Goal: Navigation & Orientation: Find specific page/section

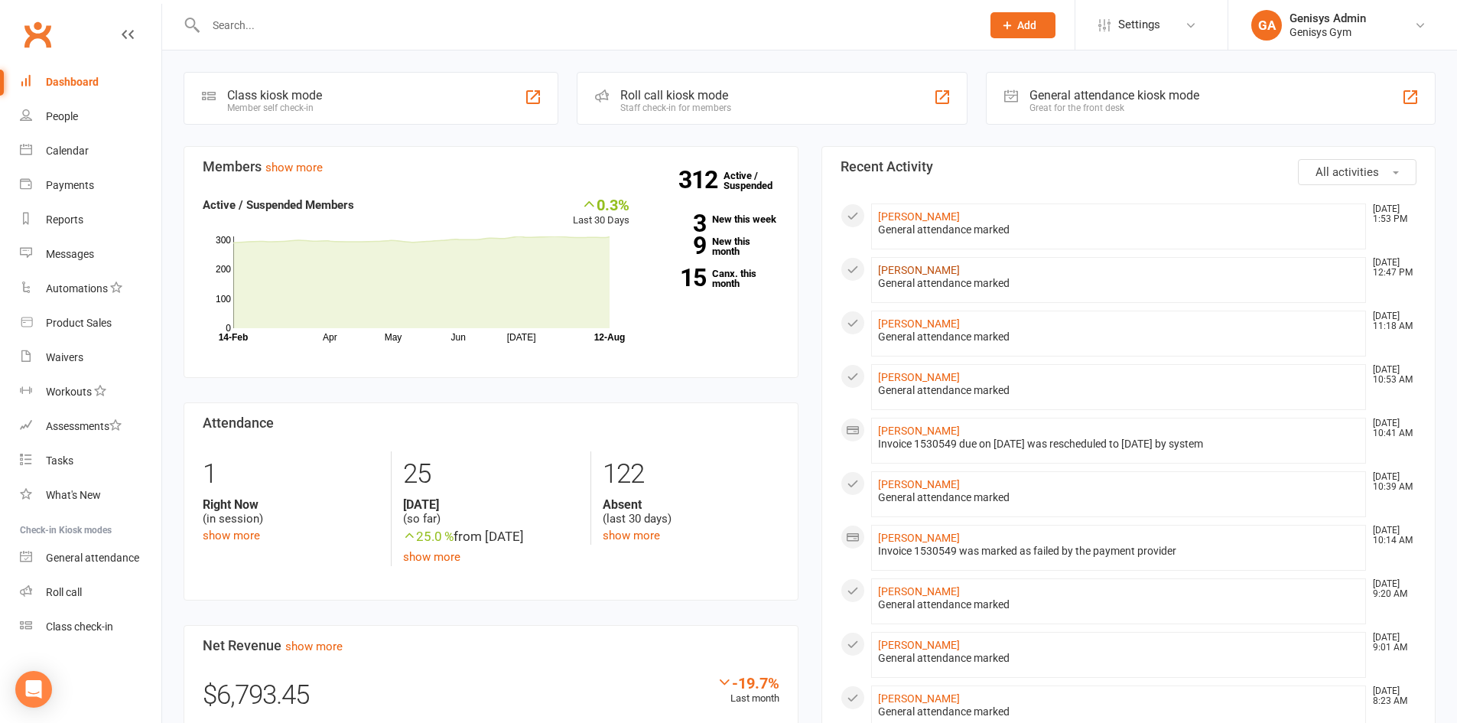
click at [947, 267] on link "[PERSON_NAME]" at bounding box center [919, 270] width 82 height 12
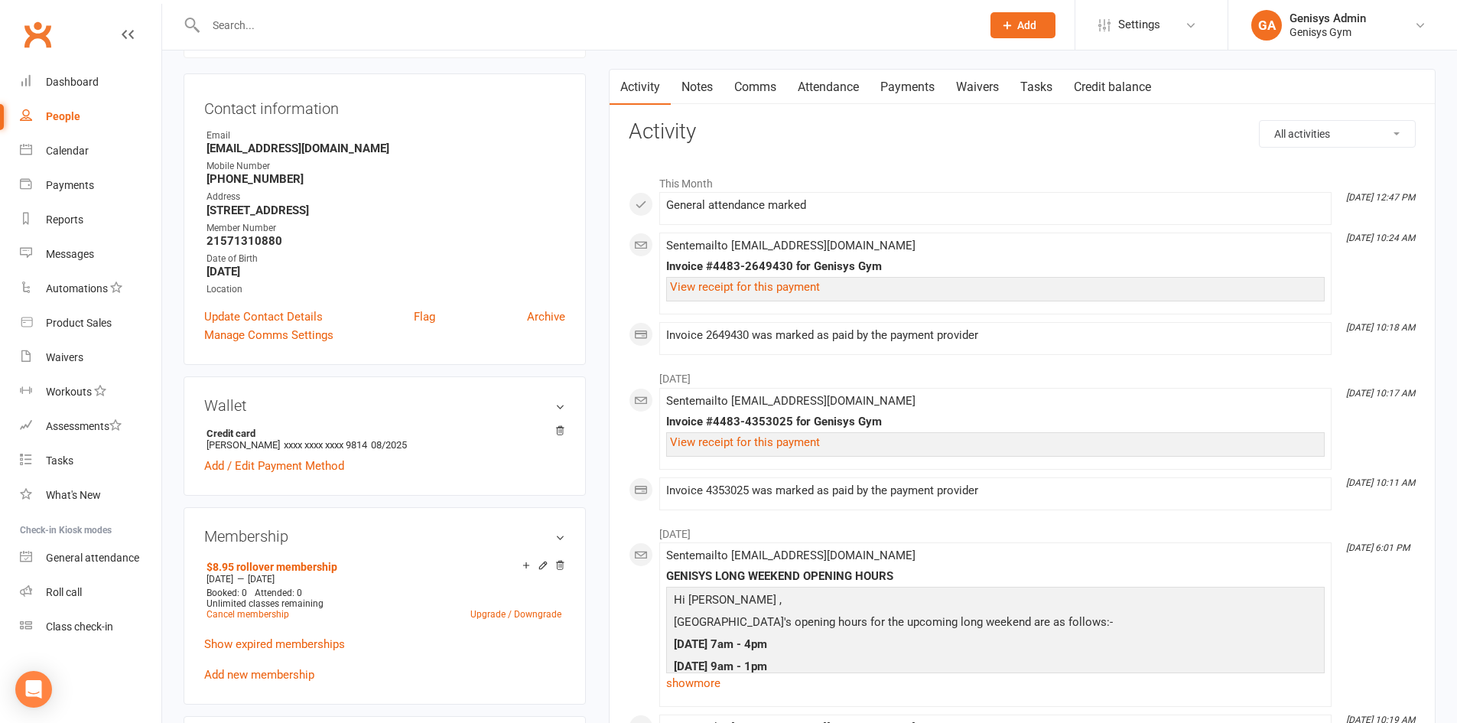
scroll to position [153, 0]
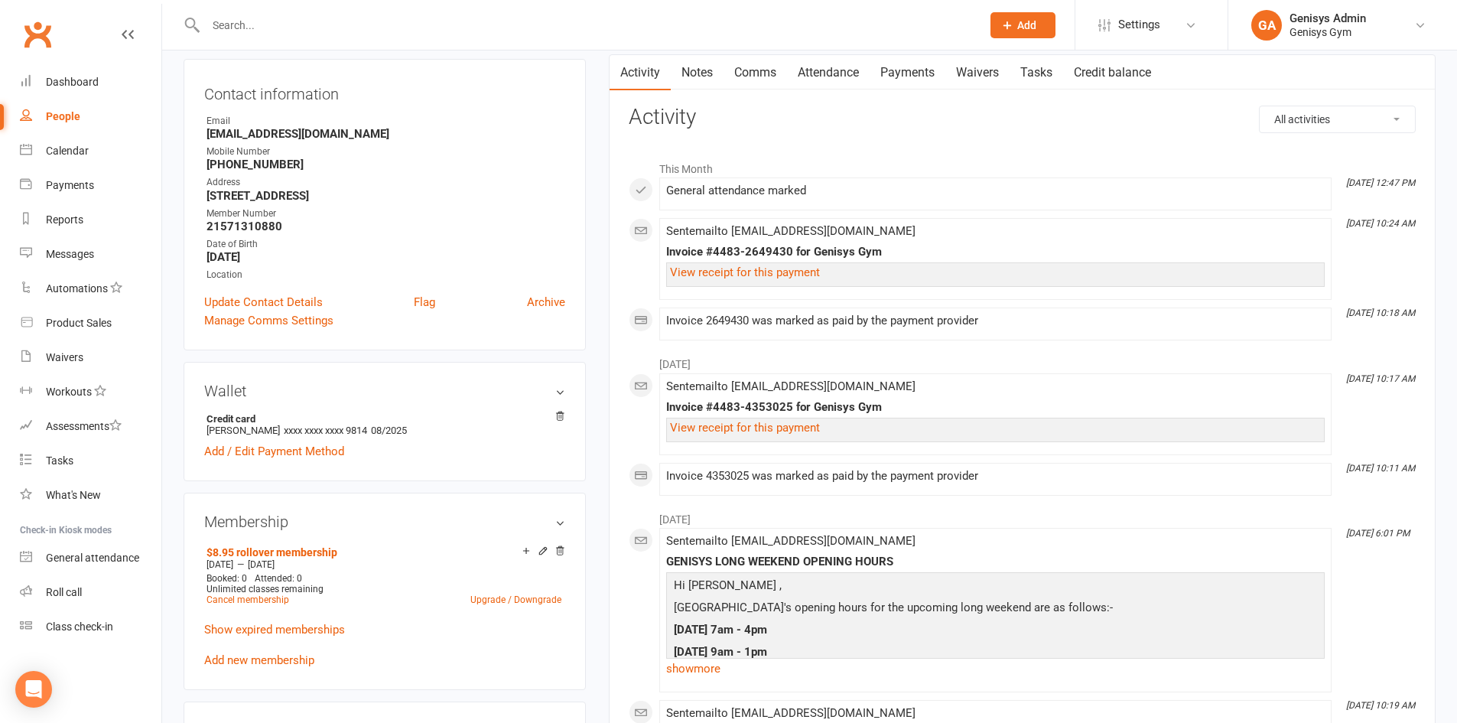
click at [909, 69] on link "Payments" at bounding box center [908, 72] width 76 height 35
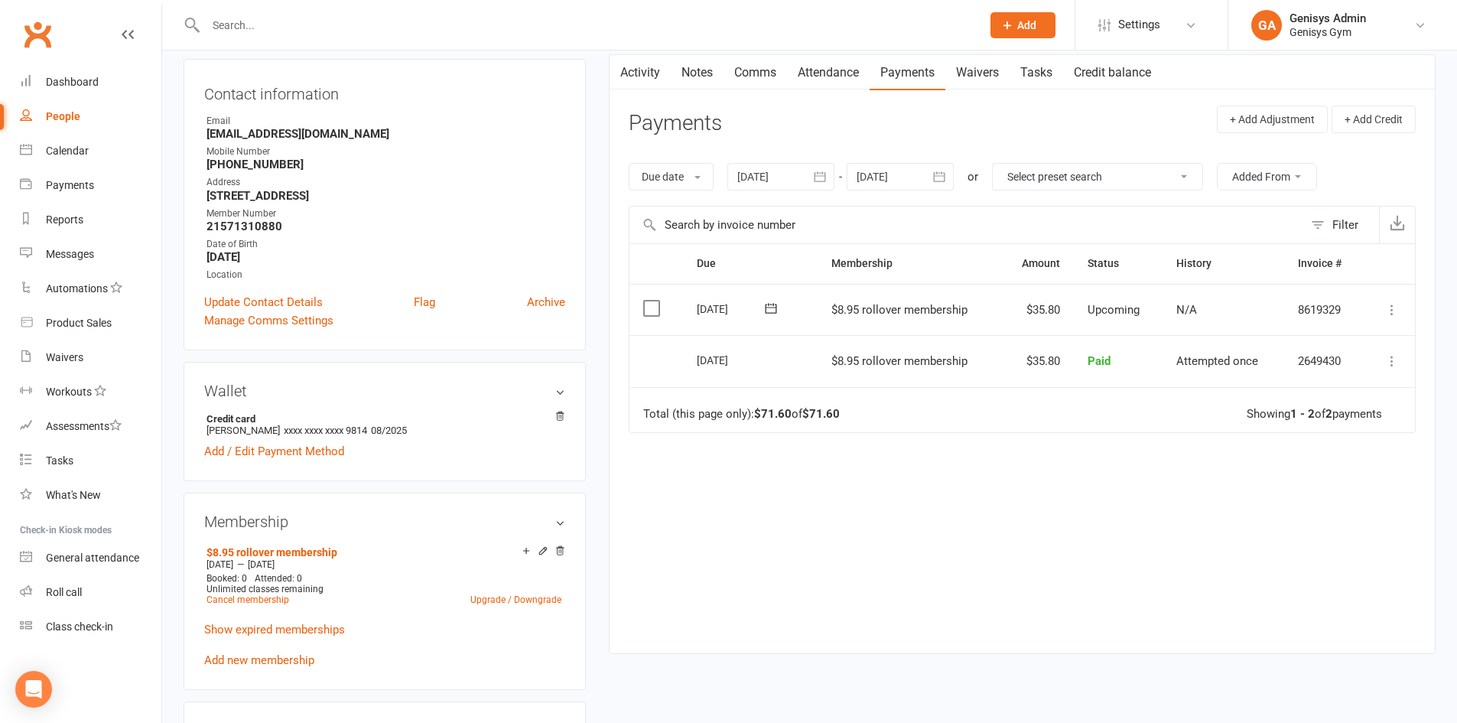
click at [809, 68] on link "Attendance" at bounding box center [828, 72] width 83 height 35
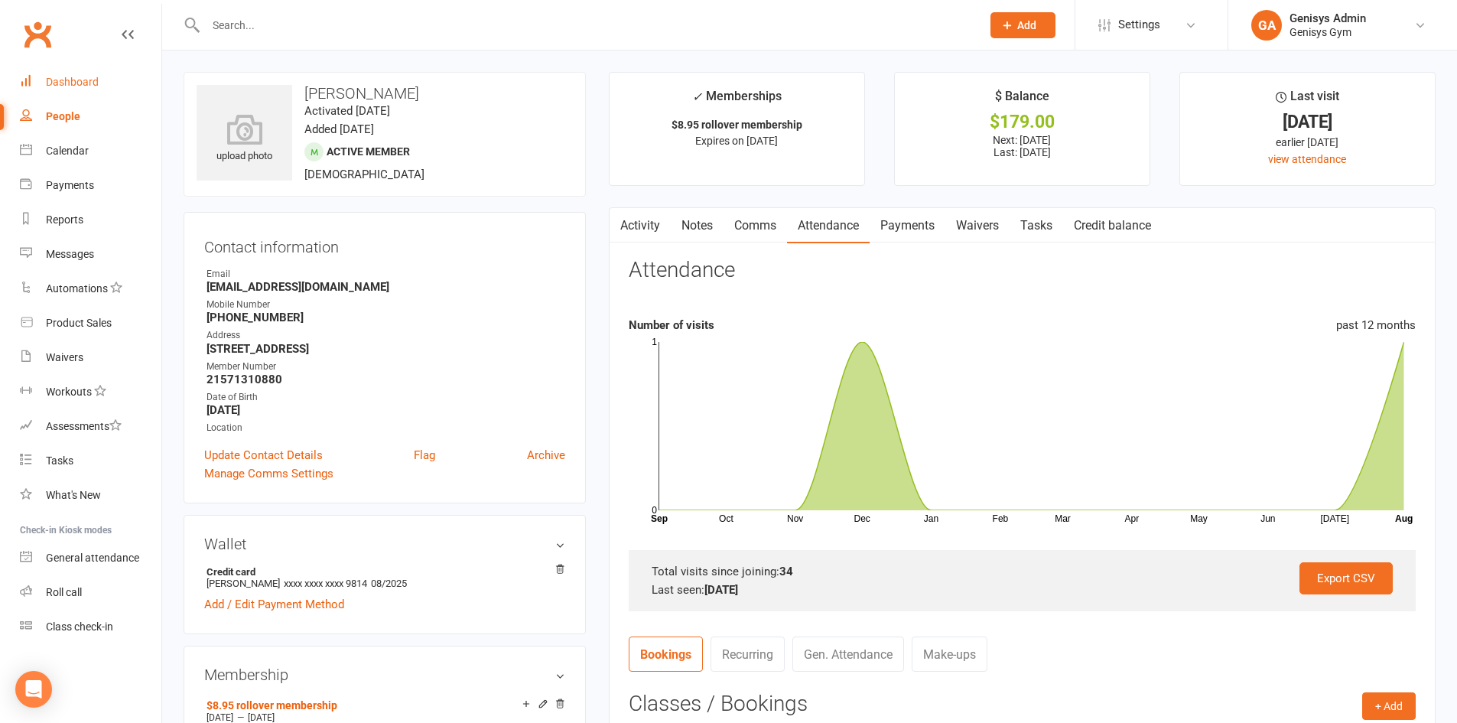
click at [103, 84] on link "Dashboard" at bounding box center [91, 82] width 142 height 34
